Goal: Task Accomplishment & Management: Manage account settings

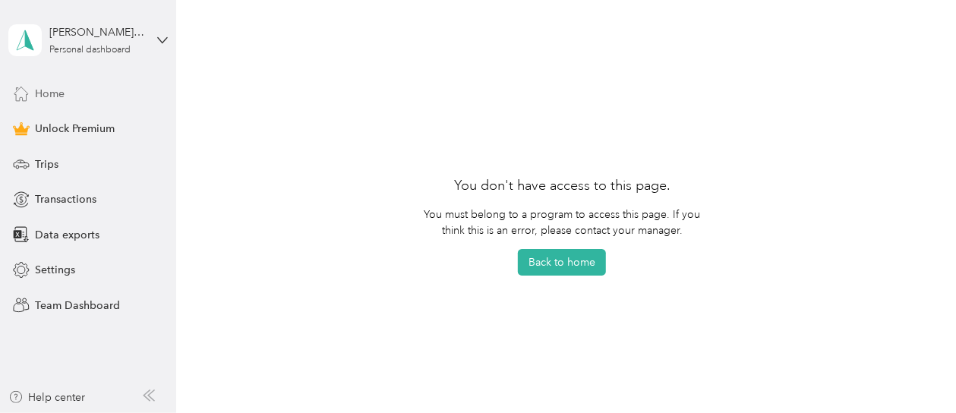
click at [52, 93] on span "Home" at bounding box center [50, 94] width 30 height 16
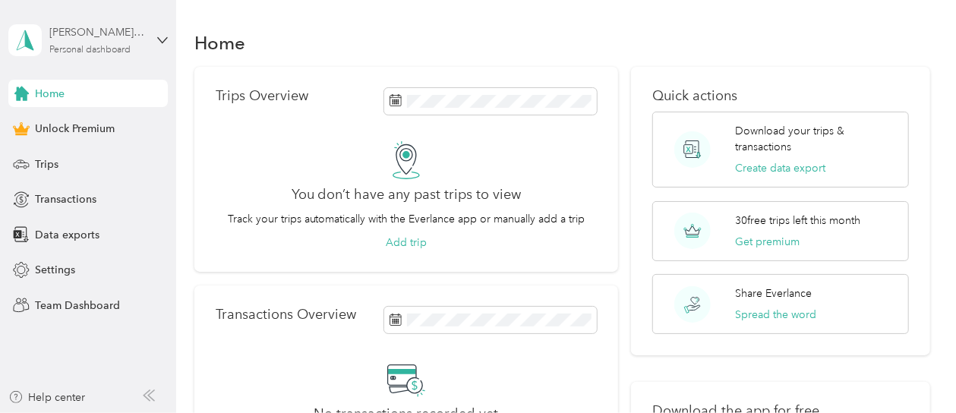
click at [117, 39] on div "[PERSON_NAME][EMAIL_ADDRESS][DOMAIN_NAME]" at bounding box center [96, 32] width 95 height 16
click at [70, 125] on div "Log out" at bounding box center [211, 125] width 384 height 27
